Goal: Transaction & Acquisition: Purchase product/service

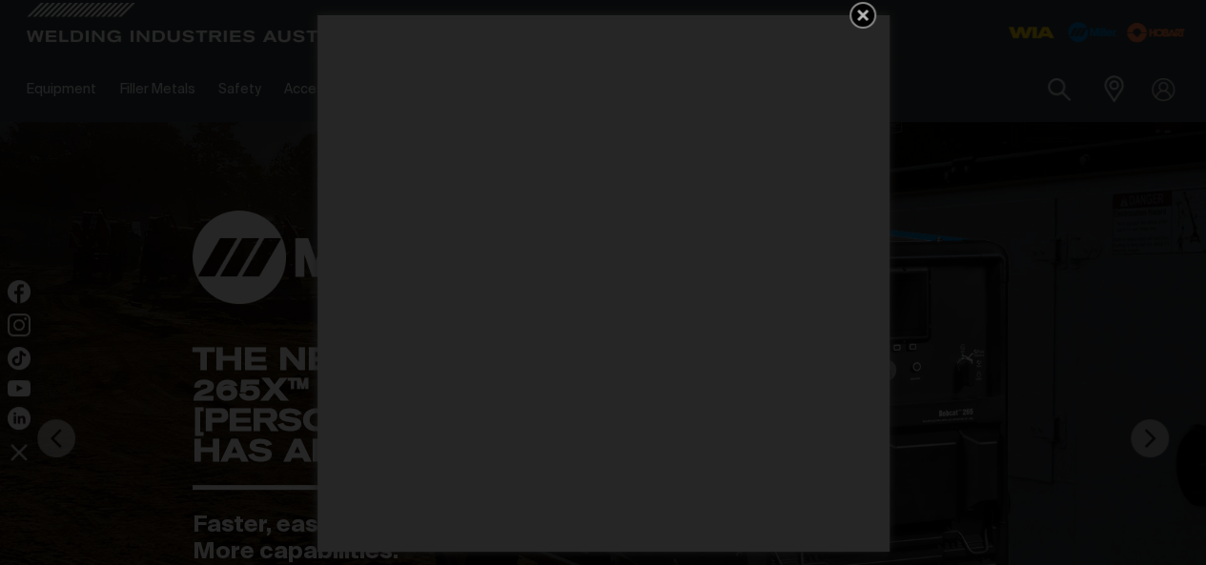
click at [867, 10] on icon "Get 5 WIA Welding Guides Free!" at bounding box center [862, 15] width 11 height 11
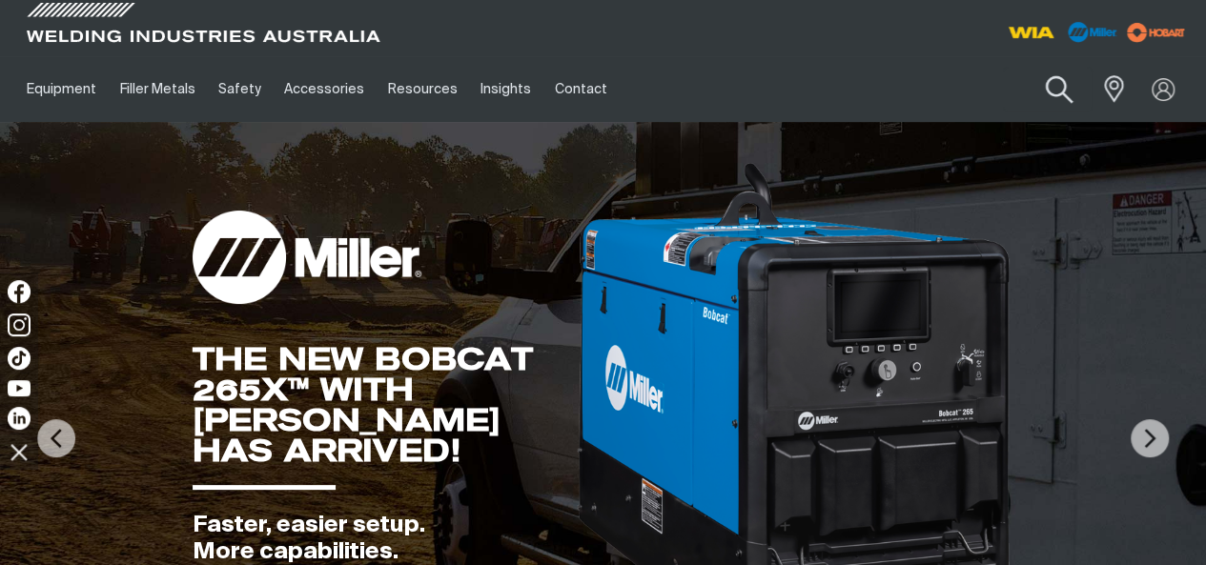
click at [1063, 83] on button "Search products" at bounding box center [1059, 90] width 77 height 54
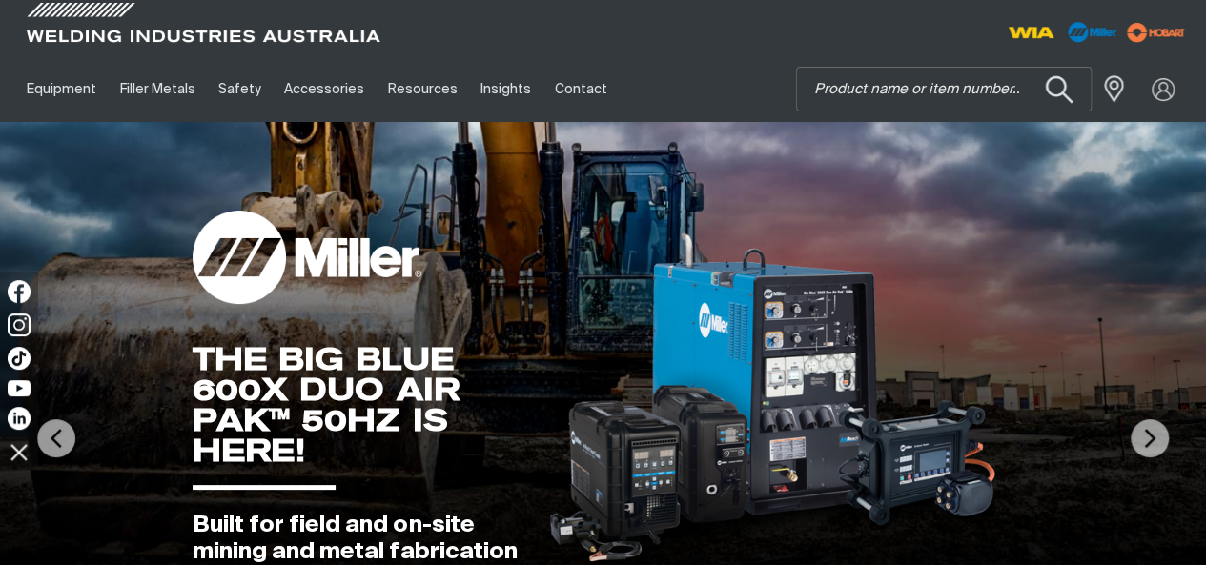
click at [1021, 63] on button "Search products" at bounding box center [1059, 90] width 77 height 54
click at [1068, 89] on button "Search products" at bounding box center [1059, 90] width 77 height 54
click at [885, 87] on input "Search" at bounding box center [944, 89] width 294 height 43
type input "tROLLEY"
click at [1027, 67] on button "Search products" at bounding box center [1059, 89] width 65 height 45
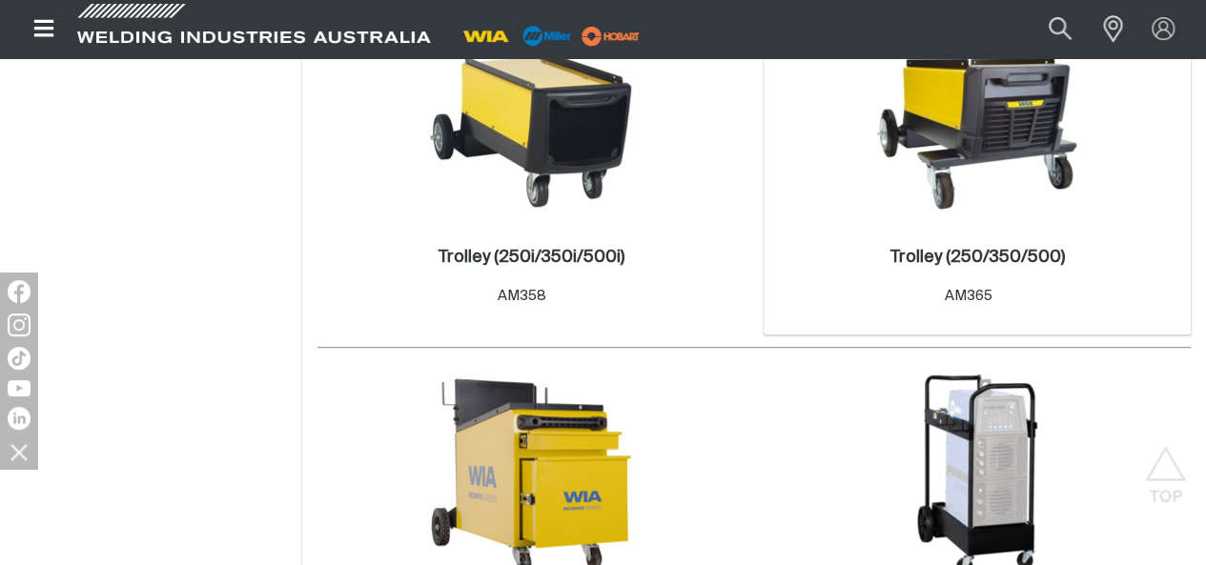
scroll to position [286, 0]
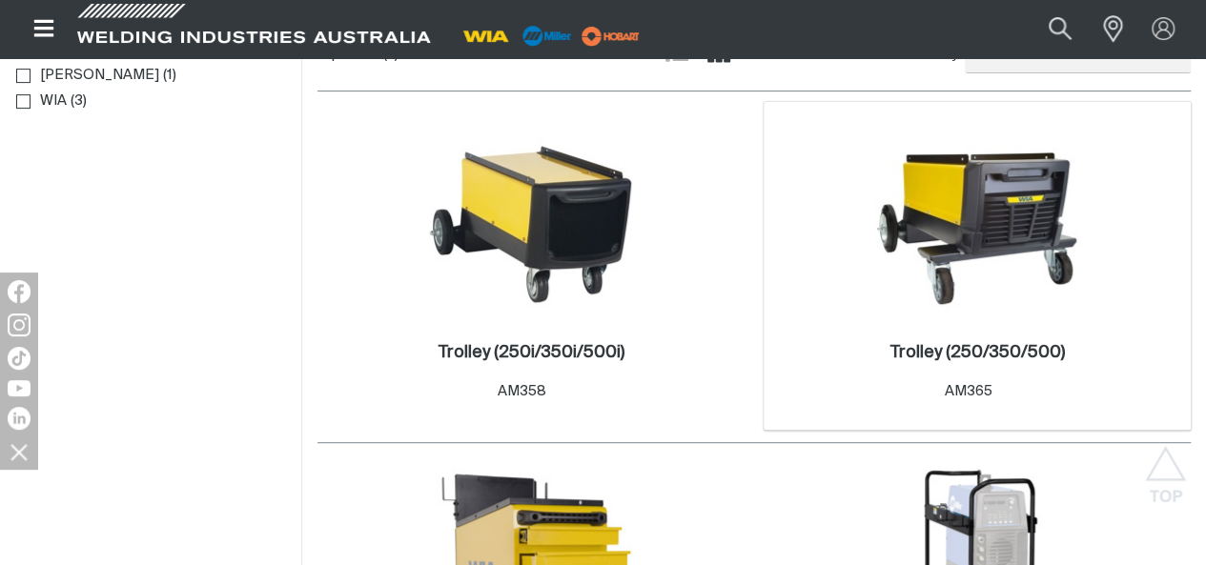
click at [875, 226] on img at bounding box center [977, 218] width 204 height 204
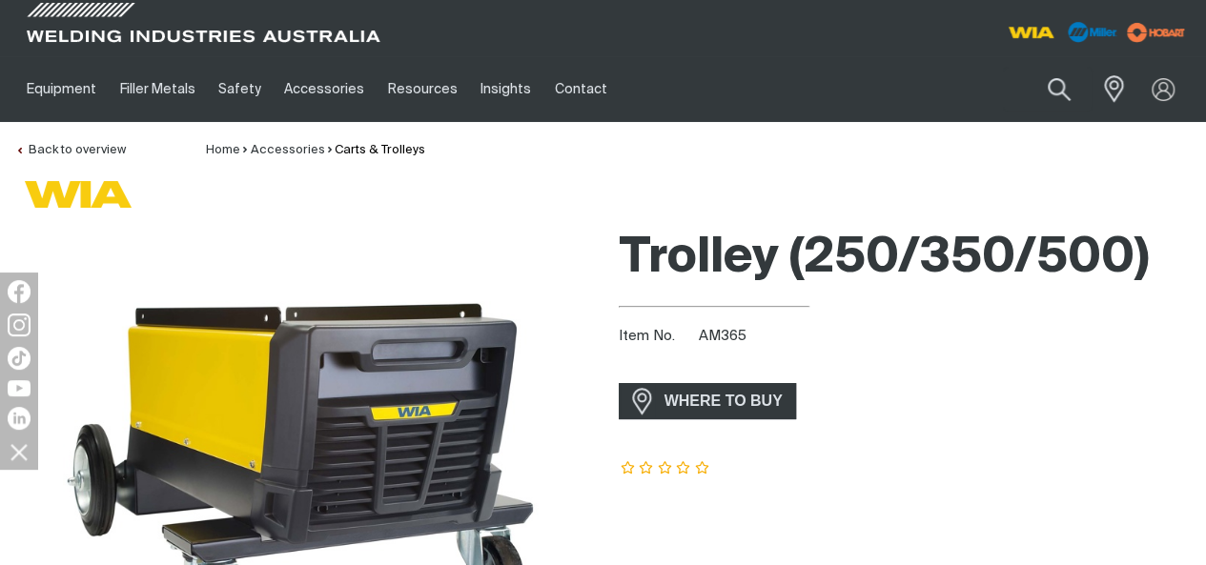
click at [998, 260] on h1 "Trolley (250/350/500)" at bounding box center [905, 259] width 573 height 62
